Goal: Task Accomplishment & Management: Use online tool/utility

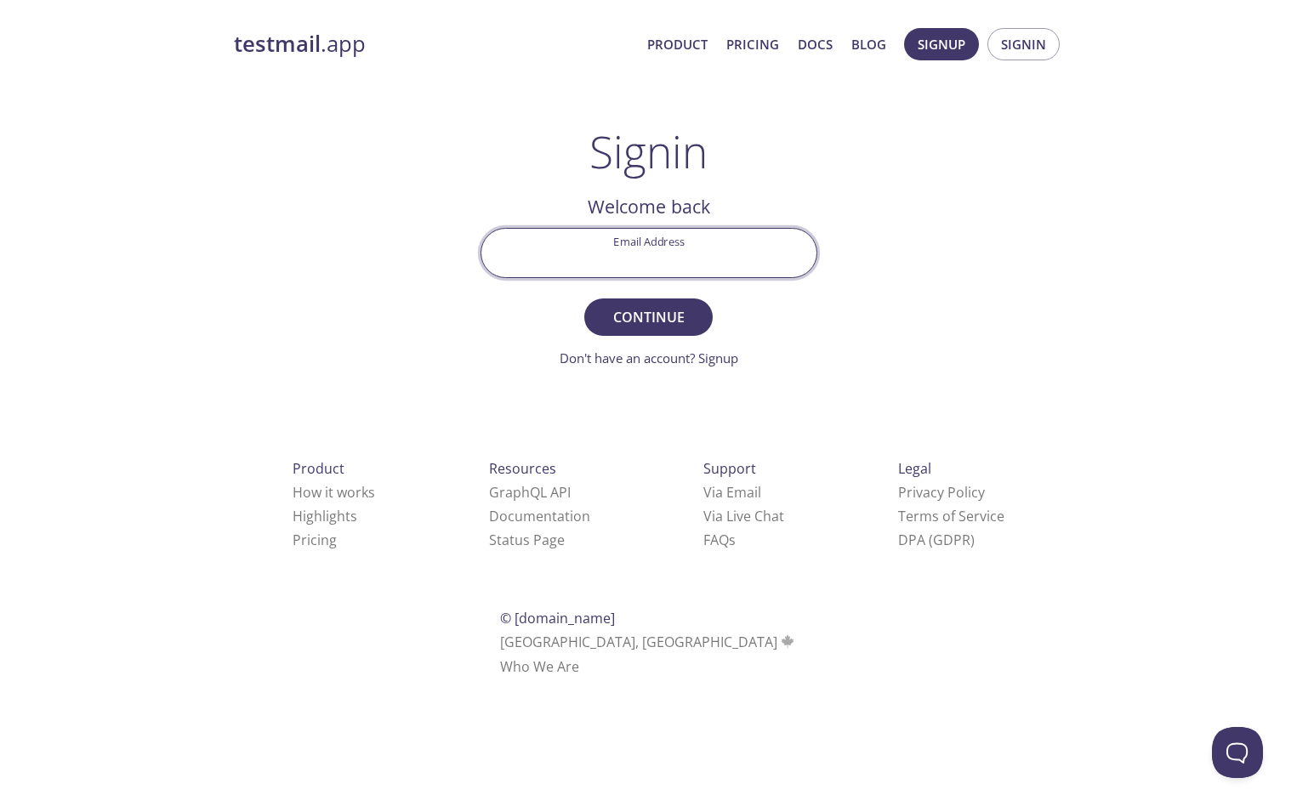
click at [721, 259] on input "Email Address" at bounding box center [648, 253] width 335 height 48
type input "[PERSON_NAME][EMAIL_ADDRESS][PERSON_NAME][DOMAIN_NAME]"
click at [904, 303] on div "testmail .app Product Pricing Docs Blog Signup Signin Signin Welcome back Email…" at bounding box center [648, 371] width 871 height 709
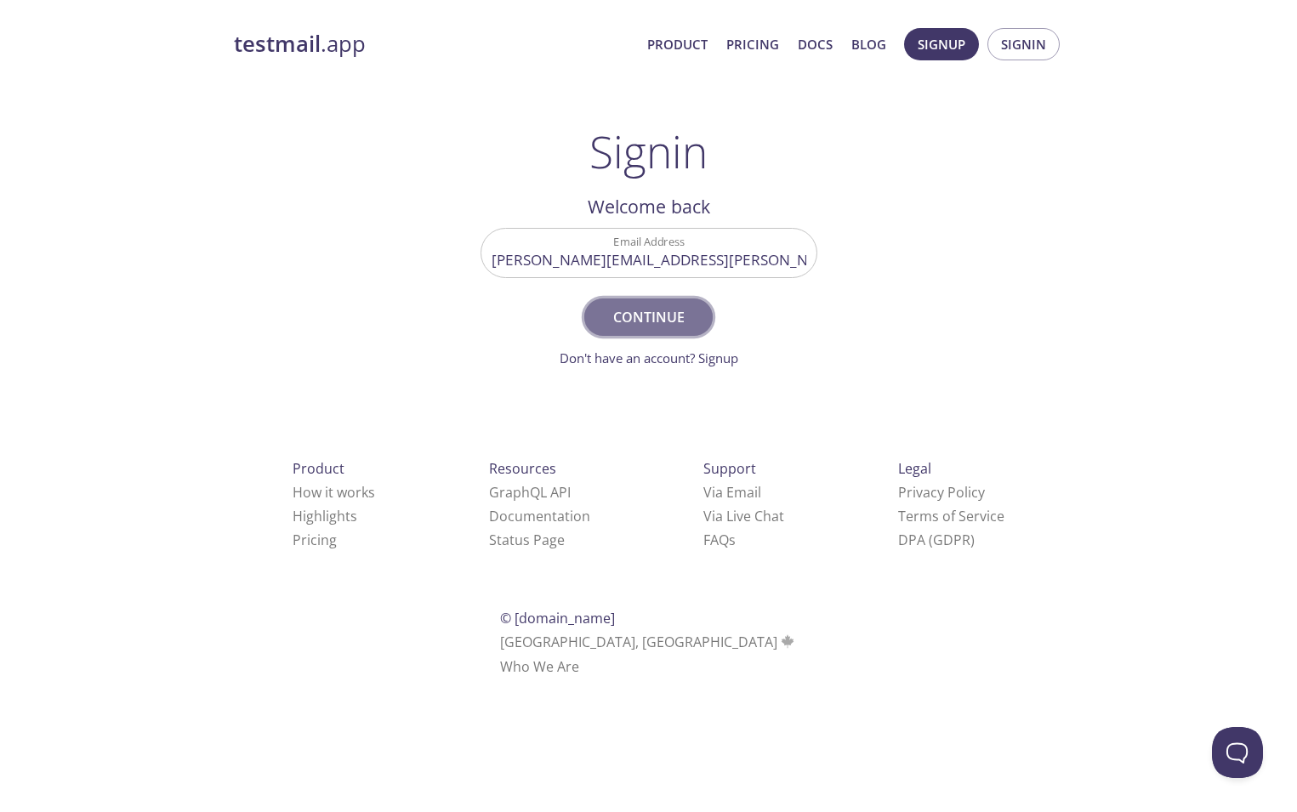
click at [683, 320] on span "Continue" at bounding box center [648, 317] width 90 height 24
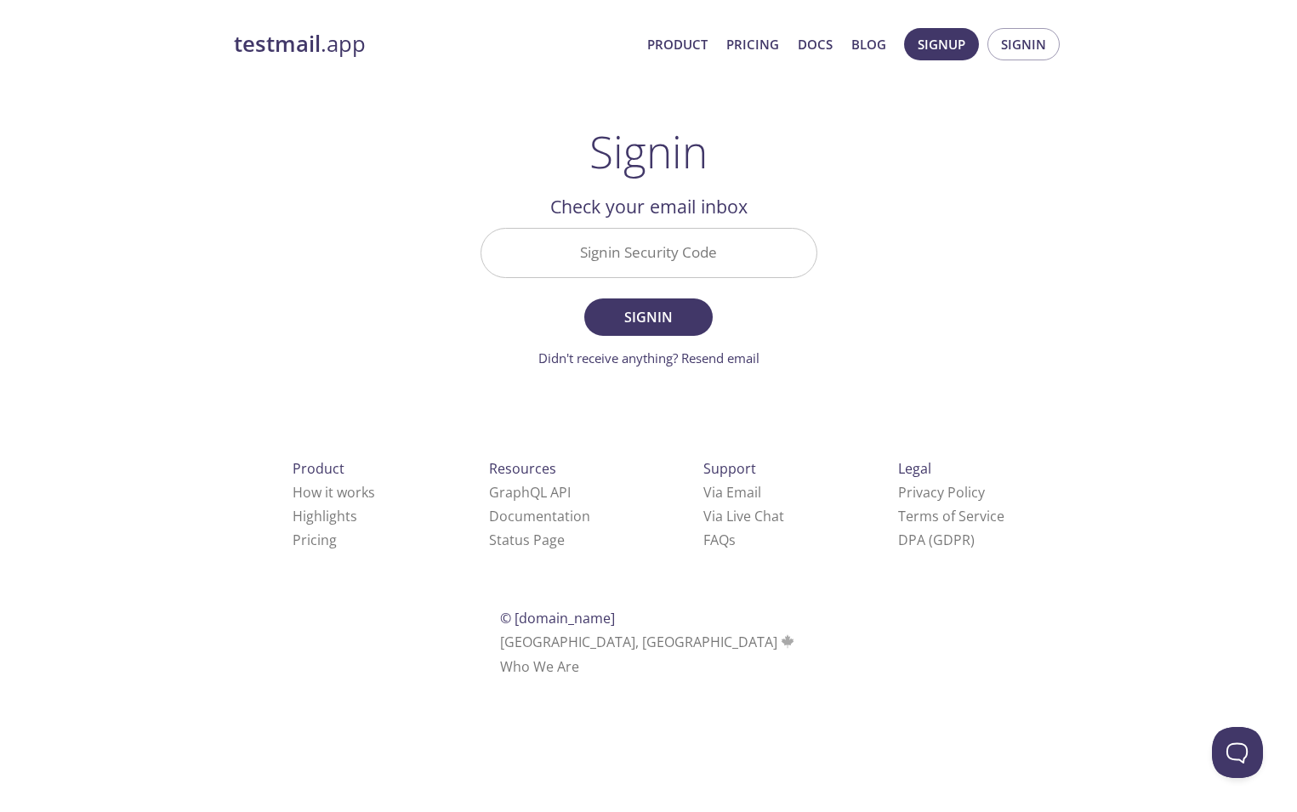
drag, startPoint x: 753, startPoint y: 197, endPoint x: 753, endPoint y: 210, distance: 12.8
click at [753, 208] on h2 "Check your email inbox" at bounding box center [648, 206] width 337 height 29
click at [804, 126] on div "Signin Welcome back Email Address [PERSON_NAME][EMAIL_ADDRESS][PERSON_NAME][DOM…" at bounding box center [648, 247] width 337 height 242
click at [756, 258] on input "Signin Security Code" at bounding box center [648, 253] width 335 height 48
click at [922, 320] on div "testmail .app Product Pricing Docs Blog Signup Signin Signin Welcome back Email…" at bounding box center [648, 371] width 871 height 709
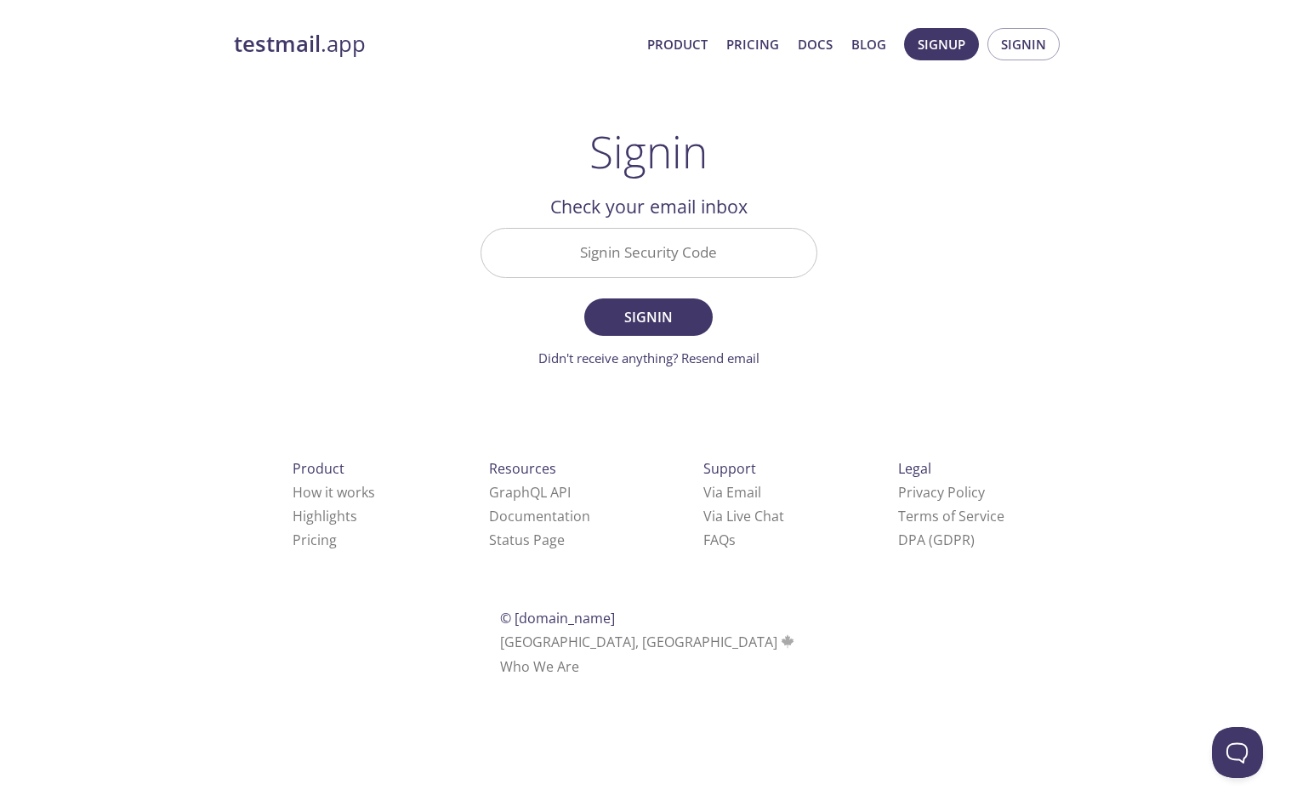
click at [622, 259] on input "Signin Security Code" at bounding box center [648, 253] width 335 height 48
paste input "BEG4NDS"
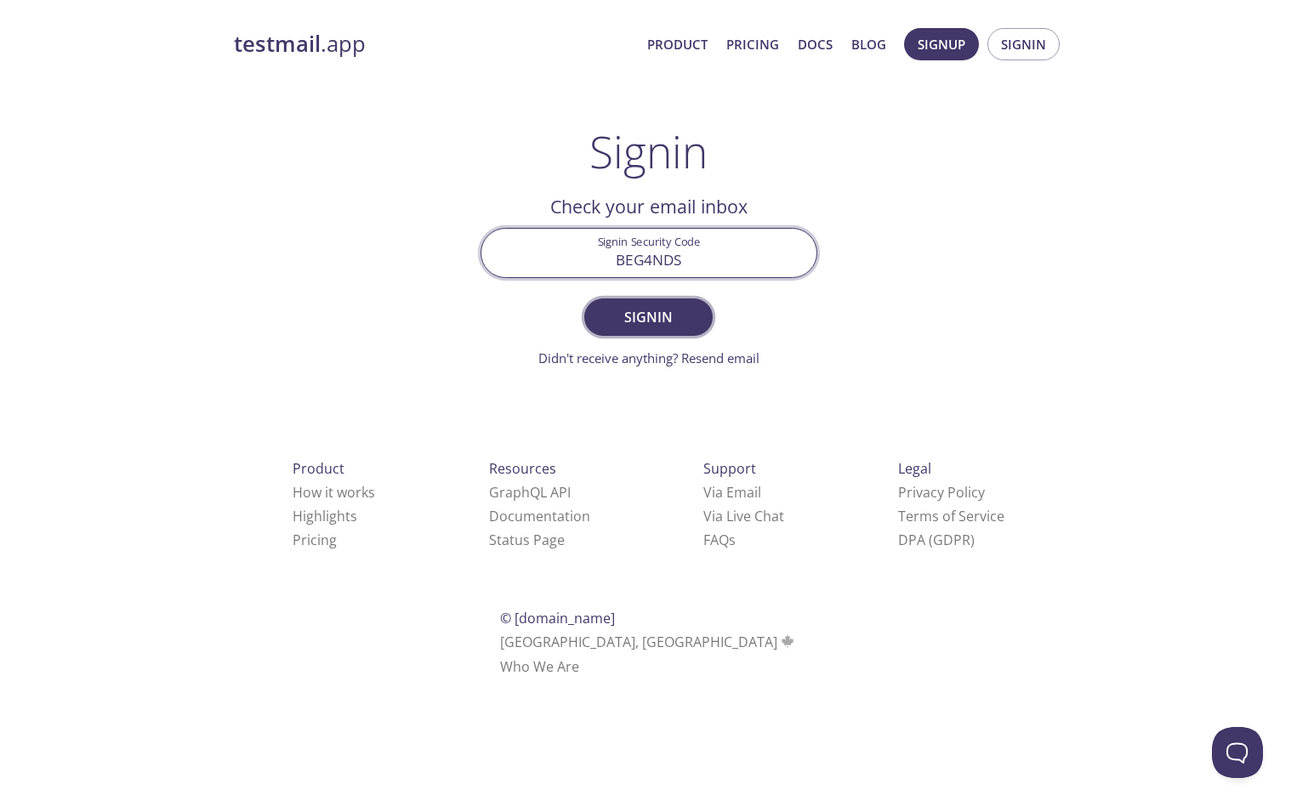
type input "BEG4NDS"
click at [685, 315] on span "Signin" at bounding box center [648, 317] width 90 height 24
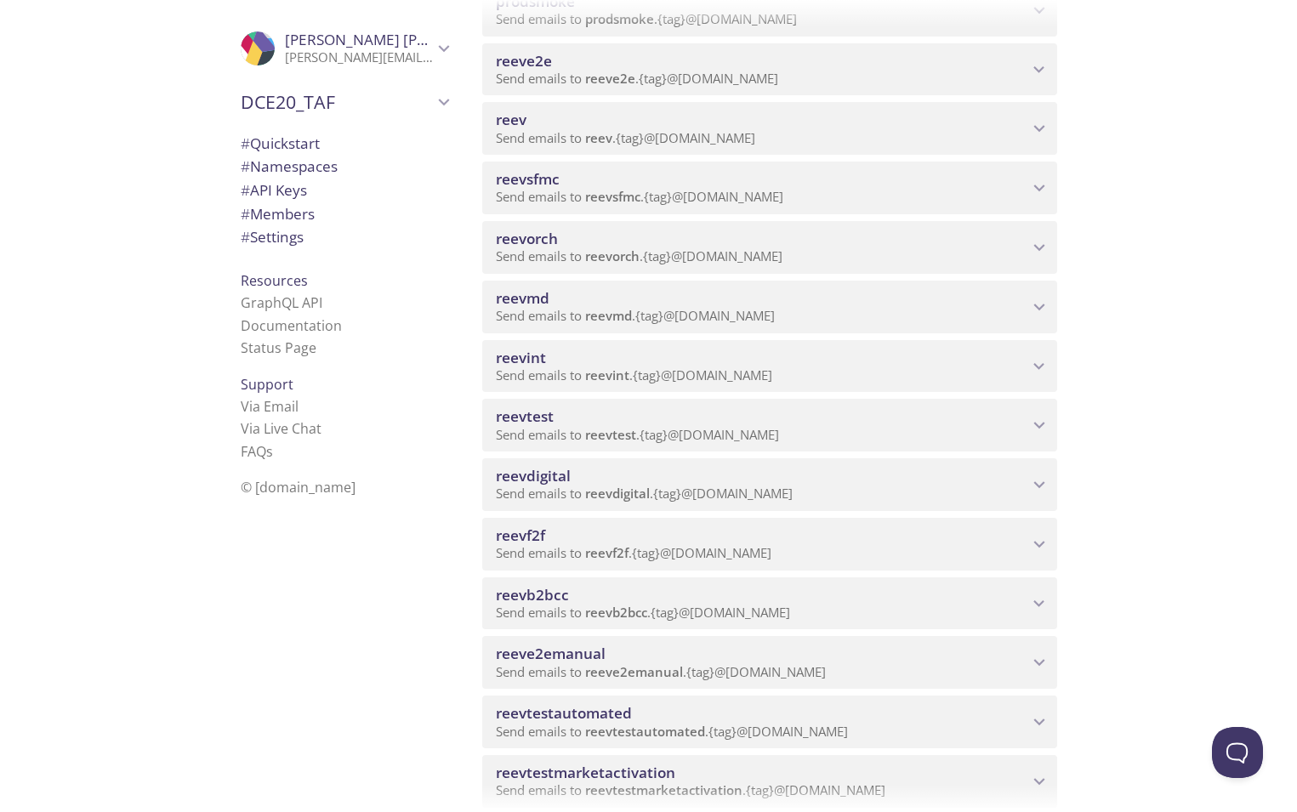
scroll to position [510, 0]
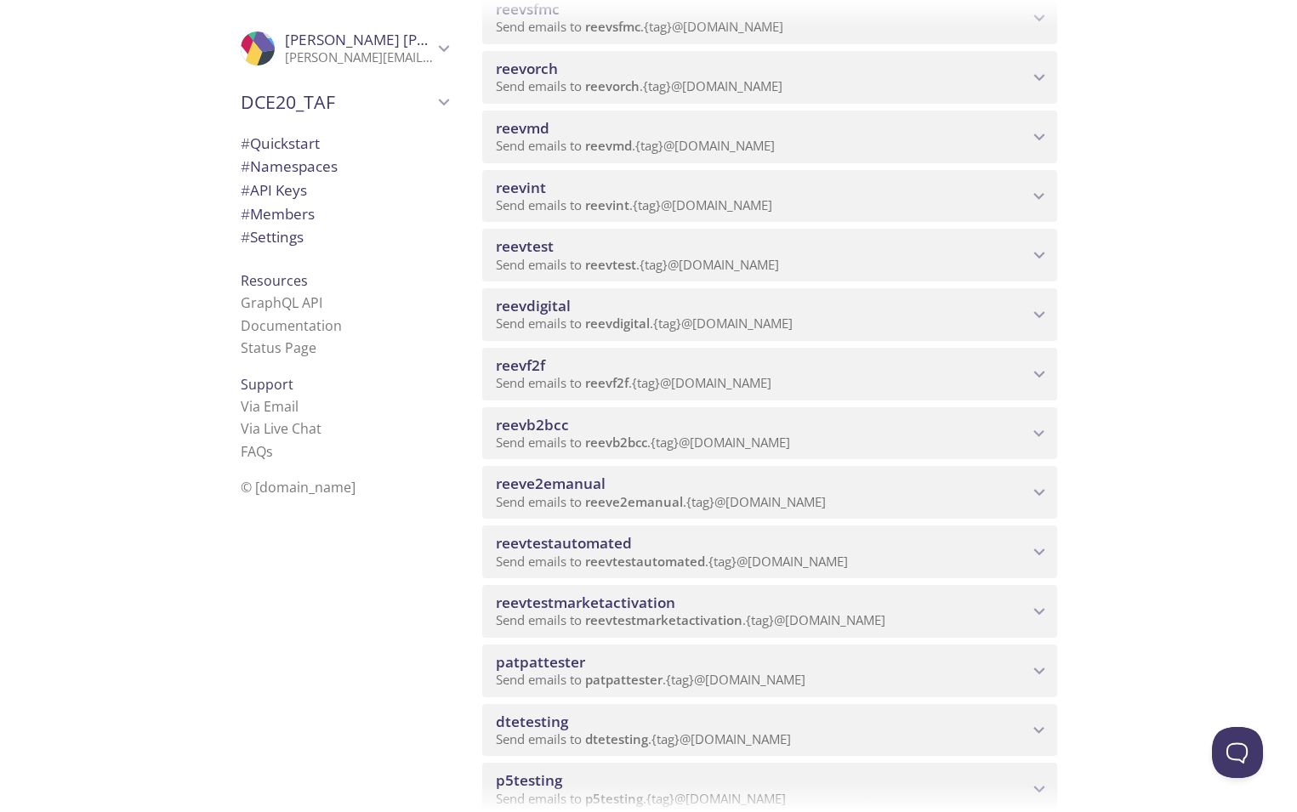
click at [713, 605] on span "reevtestmarketactivation" at bounding box center [762, 603] width 532 height 19
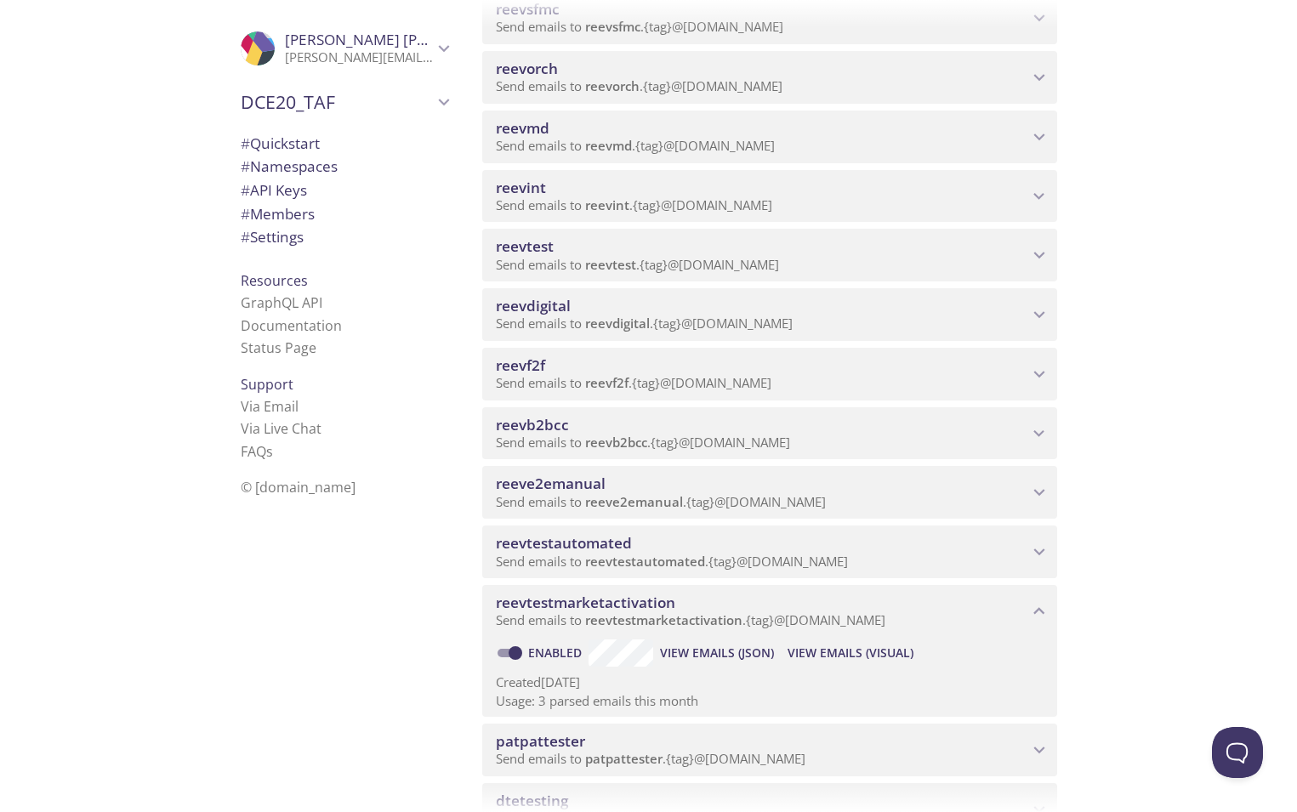
click at [892, 647] on span "View Emails (Visual)" at bounding box center [850, 653] width 126 height 20
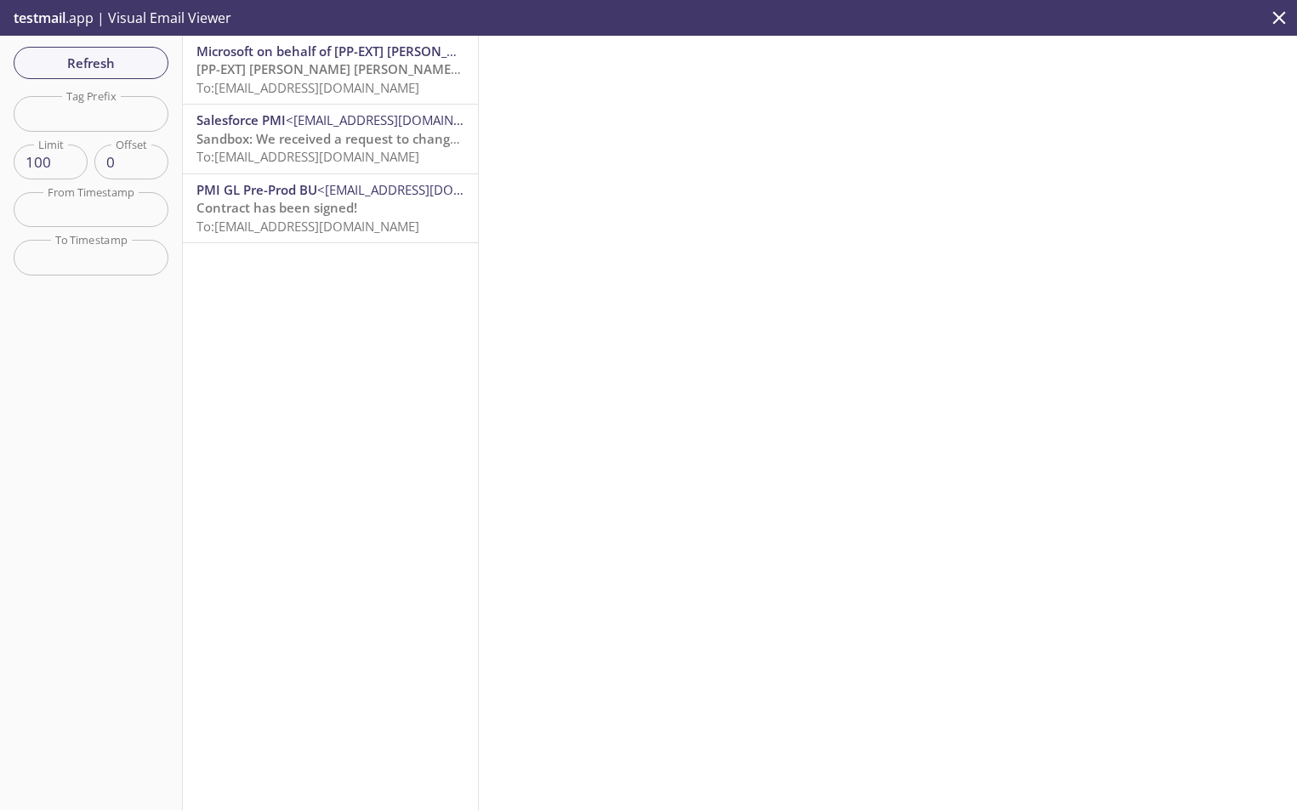
click at [344, 74] on span "[PP-EXT] [PERSON_NAME] [PERSON_NAME] International account email verification c…" at bounding box center [466, 68] width 540 height 17
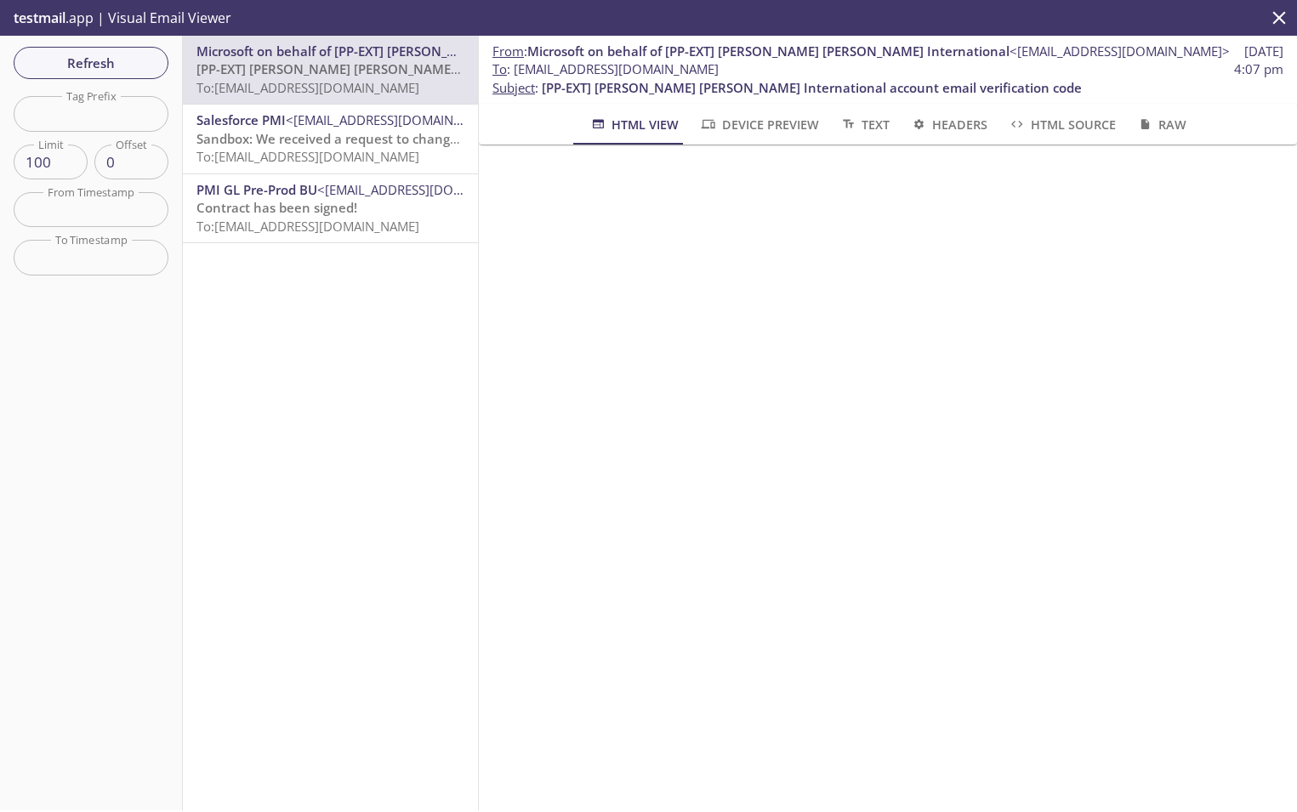
click at [377, 160] on span "To: [EMAIL_ADDRESS][DOMAIN_NAME]" at bounding box center [307, 156] width 223 height 17
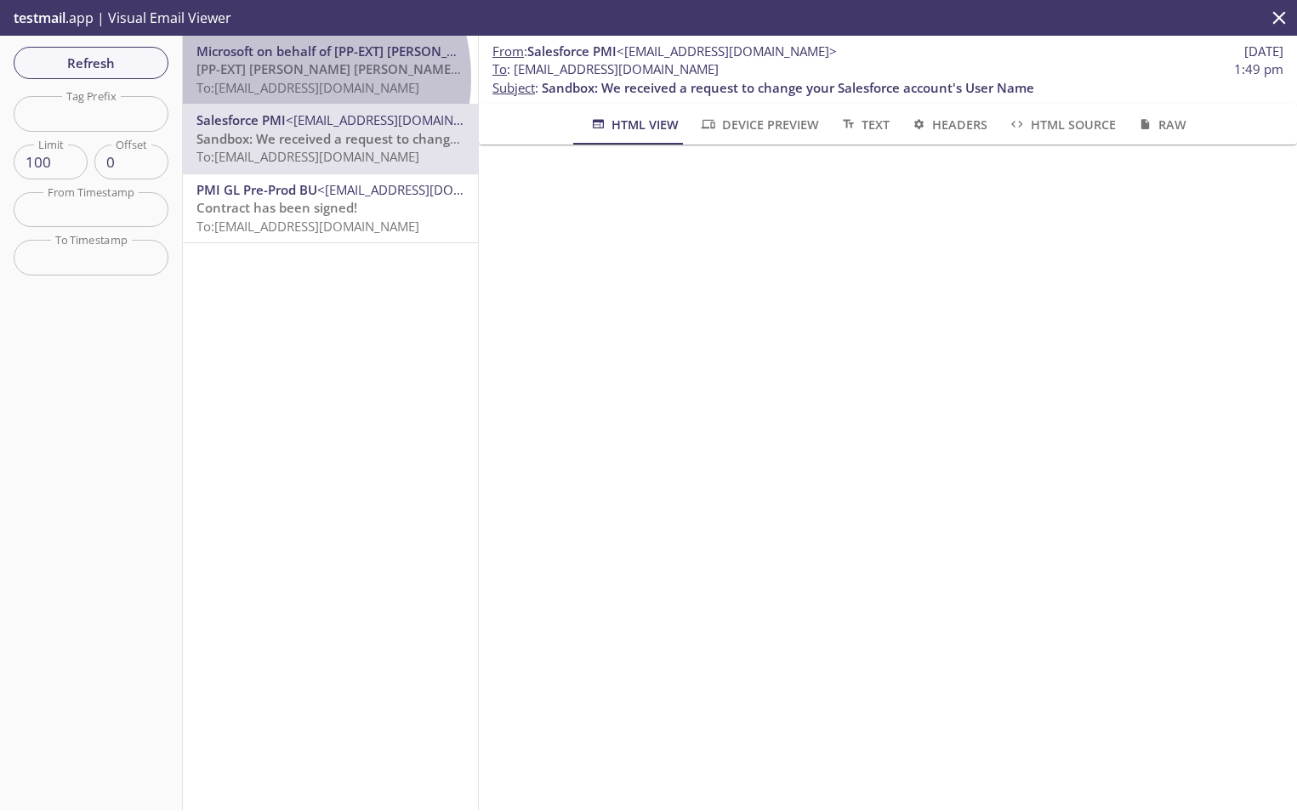
click at [279, 79] on span "To: [EMAIL_ADDRESS][DOMAIN_NAME]" at bounding box center [307, 87] width 223 height 17
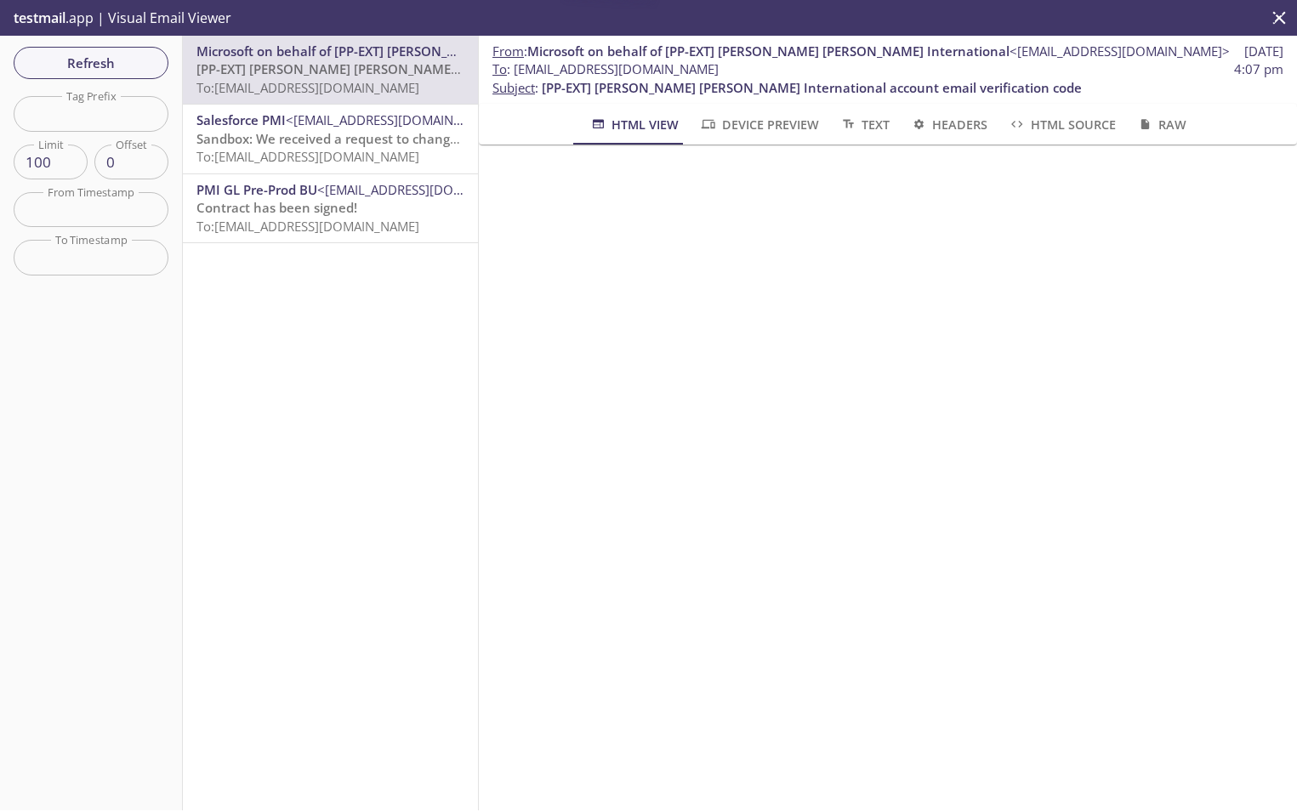
click at [298, 218] on span "To: [EMAIL_ADDRESS][DOMAIN_NAME]" at bounding box center [307, 226] width 223 height 17
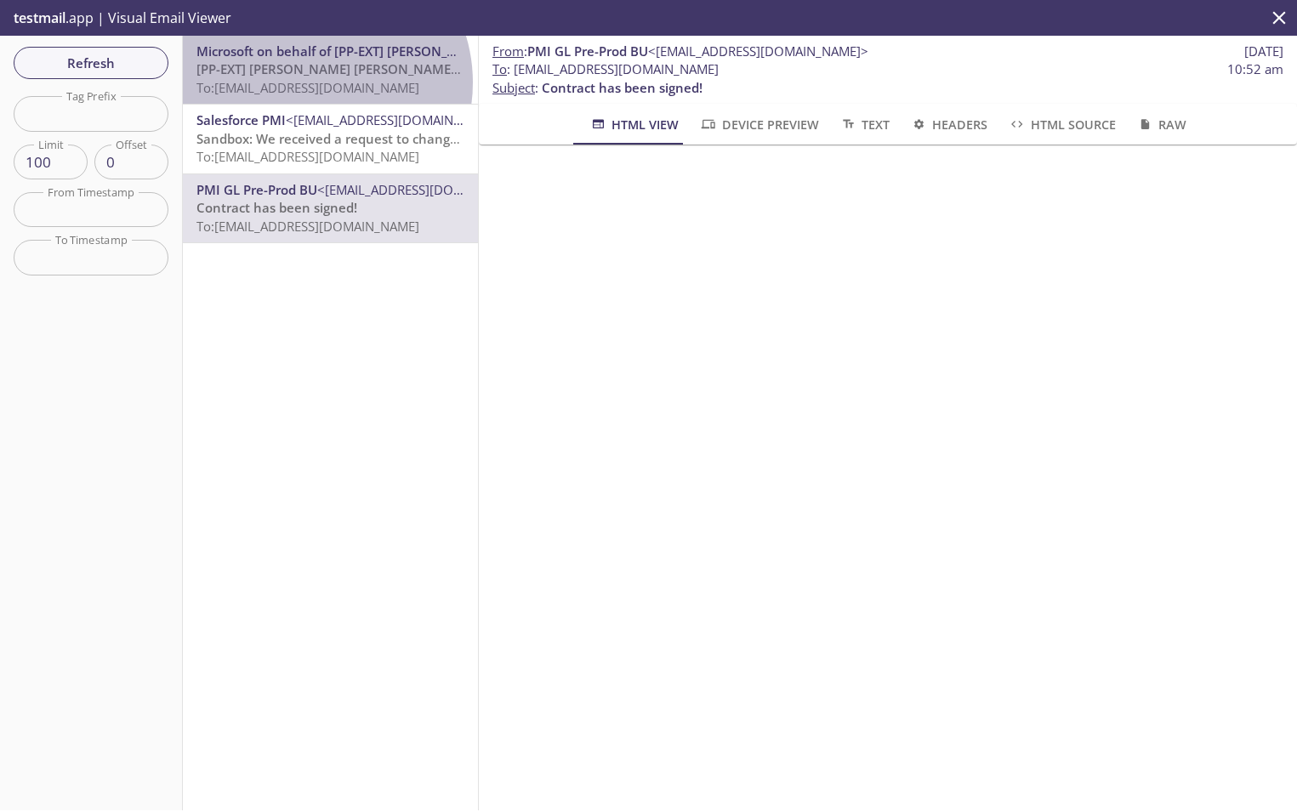
click at [310, 82] on span "To: [EMAIL_ADDRESS][DOMAIN_NAME]" at bounding box center [307, 87] width 223 height 17
